Goal: Task Accomplishment & Management: Complete application form

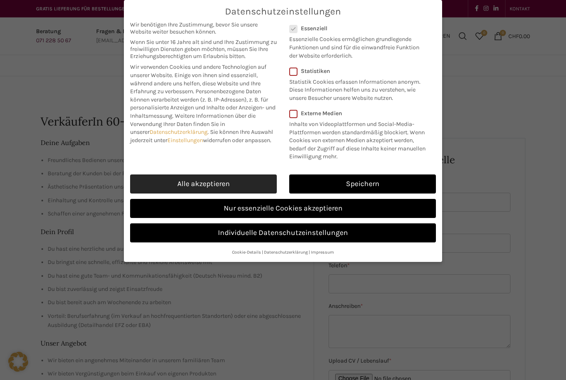
click at [224, 179] on link "Alle akzeptieren" at bounding box center [203, 183] width 147 height 19
checkbox input "true"
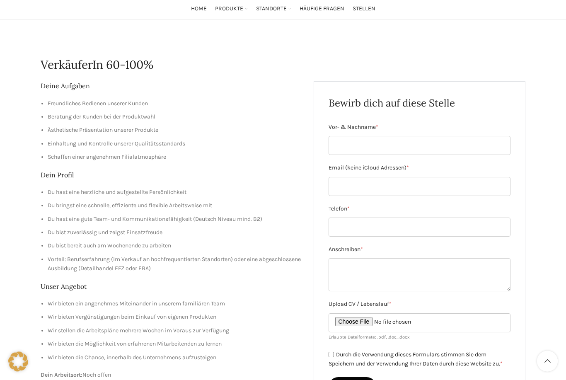
scroll to position [57, 0]
click at [355, 149] on input "Vor- & Nachname *" at bounding box center [420, 145] width 182 height 19
type input "[PERSON_NAME]"
click at [422, 186] on input "Email (keine iCloud Adressen) *" at bounding box center [420, 186] width 182 height 19
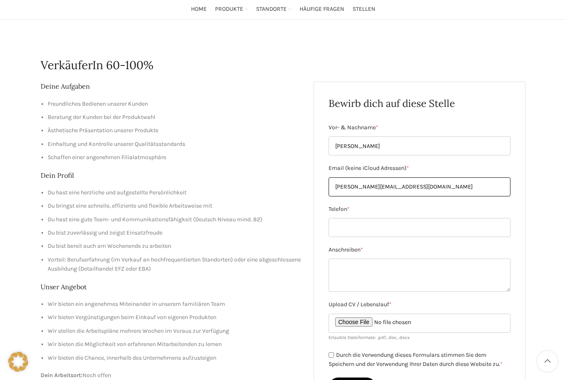
type input "[PERSON_NAME][EMAIL_ADDRESS][DOMAIN_NAME]"
click at [397, 225] on input "Telefon *" at bounding box center [420, 227] width 182 height 19
type input "0799112308"
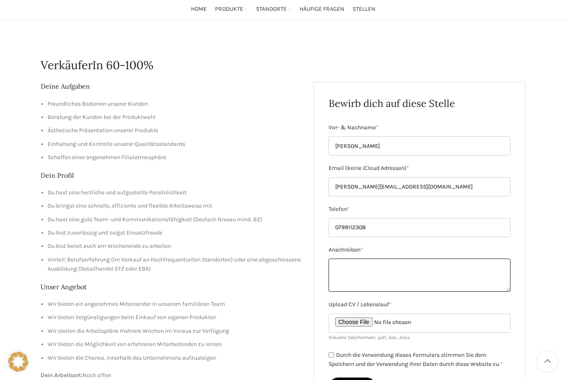
click at [387, 261] on textarea "Anschreiben *" at bounding box center [420, 275] width 182 height 33
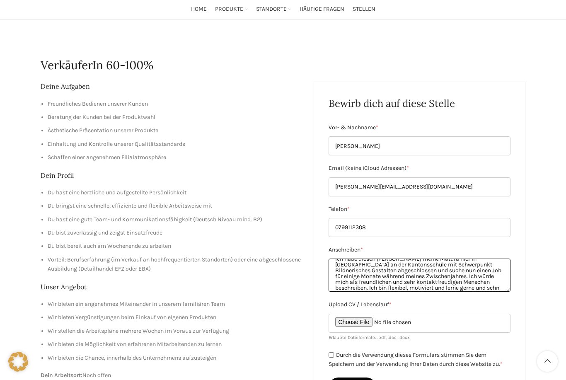
scroll to position [21, 0]
click at [400, 277] on textarea "Liebes Schwyter-Team Ich habe diesen [PERSON_NAME] meine Matura hier in [GEOGRA…" at bounding box center [420, 275] width 182 height 33
click at [368, 285] on textarea "Liebes Schwyter-Team Ich habe diesen [PERSON_NAME] meine Matura hier in [GEOGRA…" at bounding box center [420, 275] width 182 height 33
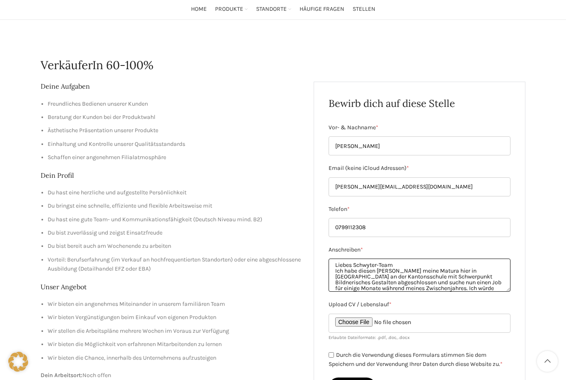
click at [425, 289] on textarea "Liebes Schwyter-Team Ich habe diesen [PERSON_NAME] meine Matura hier in [GEOGRA…" at bounding box center [420, 275] width 182 height 33
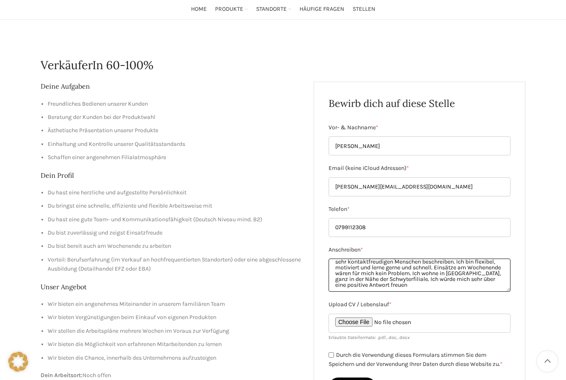
scroll to position [50, 0]
click at [464, 286] on textarea "Liebes Schwyter-Team Ich habe diesen [PERSON_NAME] meine Matura hier in [GEOGRA…" at bounding box center [420, 275] width 182 height 33
type textarea "Liebes Schwyter-Team Ich habe diesen [PERSON_NAME] meine Matura hier in [GEOGRA…"
click at [343, 323] on input "Upload CV / Lebenslauf *" at bounding box center [420, 323] width 182 height 19
click at [366, 324] on input "Upload CV / Lebenslauf *" at bounding box center [420, 323] width 182 height 19
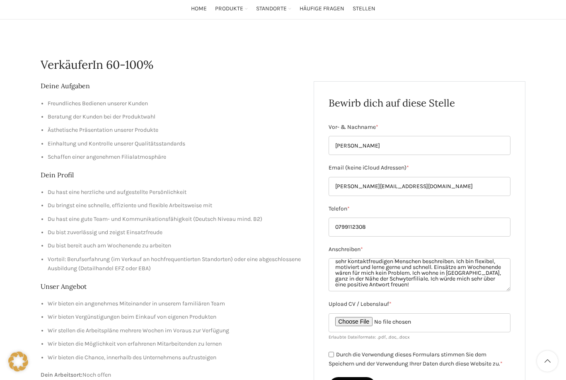
type input "C:\fakepath\[PERSON_NAME] Lebenslauf 2.pdf"
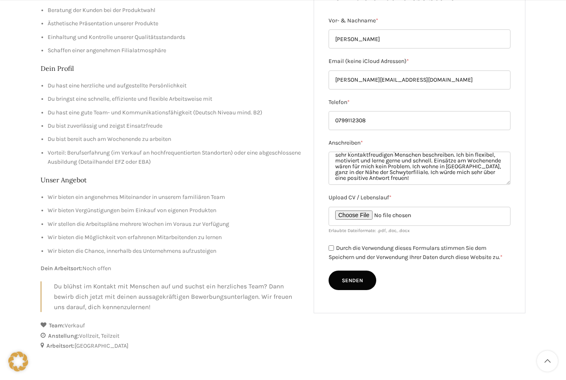
scroll to position [167, 0]
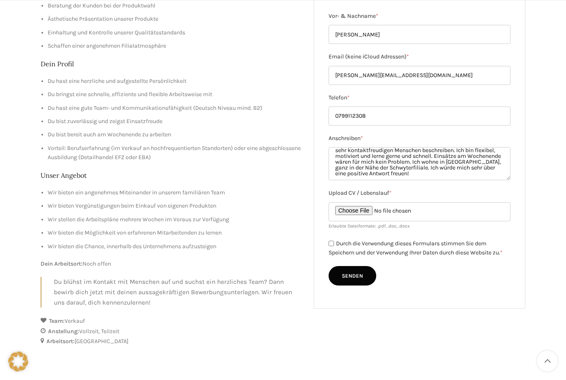
click at [331, 241] on input "Durch die Verwendung dieses Formulars stimmen Sie dem Speichern und der Verwend…" at bounding box center [331, 243] width 5 height 5
checkbox input "true"
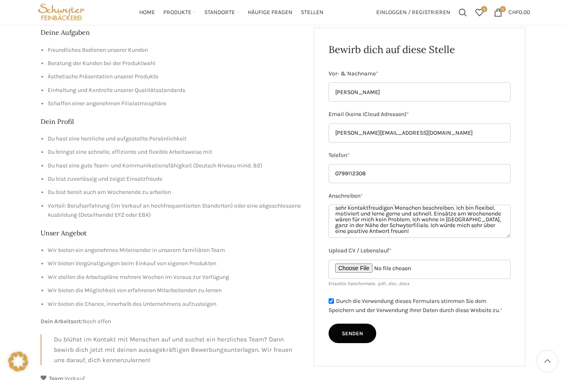
scroll to position [110, 0]
click at [357, 338] on input "Senden" at bounding box center [353, 334] width 48 height 20
type input "Senden"
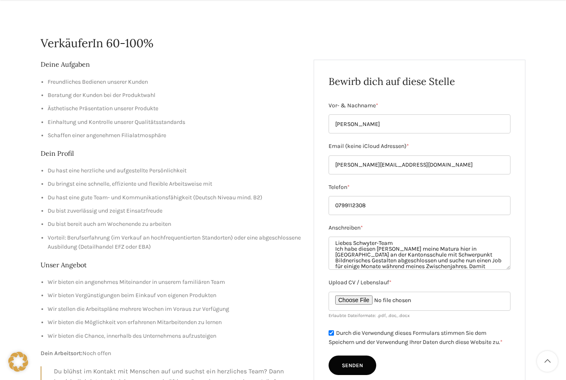
scroll to position [0, 0]
